Goal: Task Accomplishment & Management: Use online tool/utility

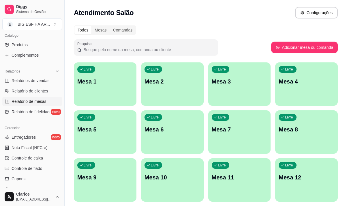
scroll to position [173, 0]
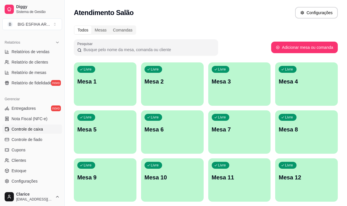
click at [33, 129] on span "Controle de caixa" at bounding box center [27, 129] width 31 height 6
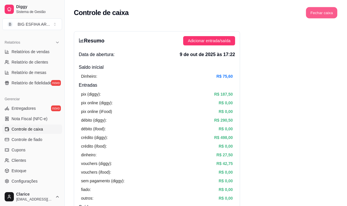
click at [321, 14] on button "Fechar caixa" at bounding box center [321, 12] width 31 height 11
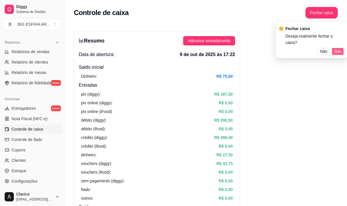
click at [342, 48] on button "Sim" at bounding box center [338, 51] width 12 height 7
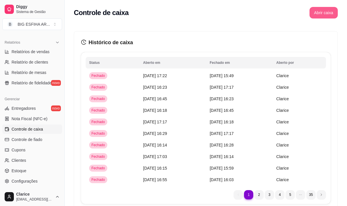
click at [318, 13] on button "Abrir caixa" at bounding box center [324, 13] width 28 height 12
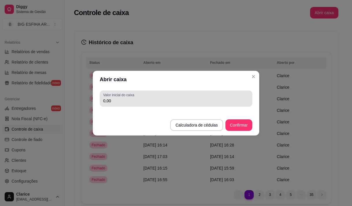
click at [178, 96] on div "0,00" at bounding box center [176, 99] width 146 height 12
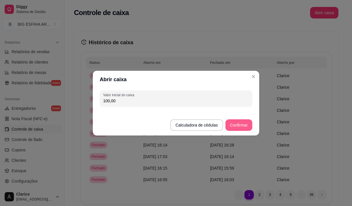
type input "100,00"
click at [243, 124] on button "Confirmar" at bounding box center [238, 125] width 27 height 12
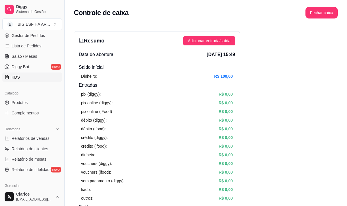
scroll to position [29, 0]
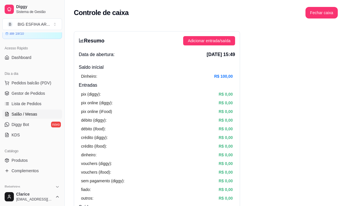
click at [25, 114] on span "Salão / Mesas" at bounding box center [25, 114] width 26 height 6
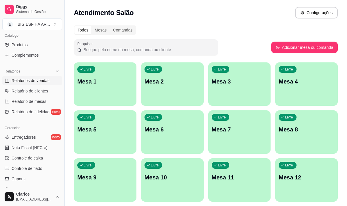
scroll to position [202, 0]
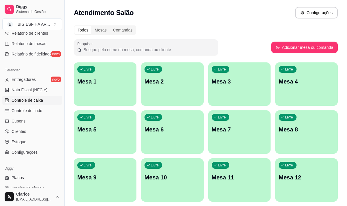
click at [35, 104] on link "Controle de caixa" at bounding box center [32, 100] width 60 height 9
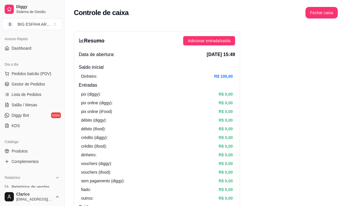
scroll to position [29, 0]
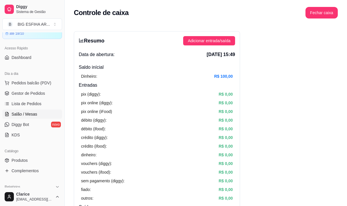
click at [29, 110] on link "Salão / Mesas" at bounding box center [32, 113] width 60 height 9
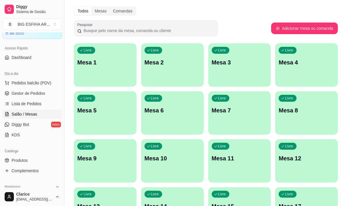
scroll to position [29, 0]
